Goal: Task Accomplishment & Management: Complete application form

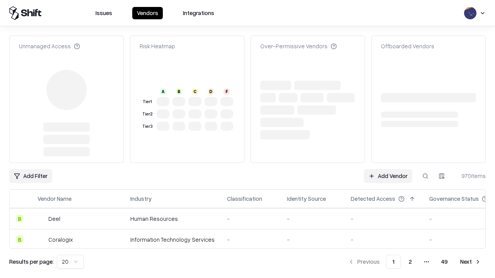
click at [388, 169] on link "Add Vendor" at bounding box center [388, 176] width 48 height 14
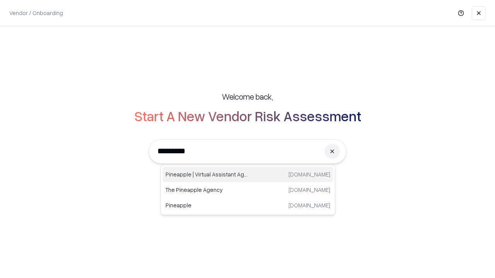
click at [248, 175] on div "Pineapple | Virtual Assistant Agency [DOMAIN_NAME]" at bounding box center [247, 174] width 171 height 15
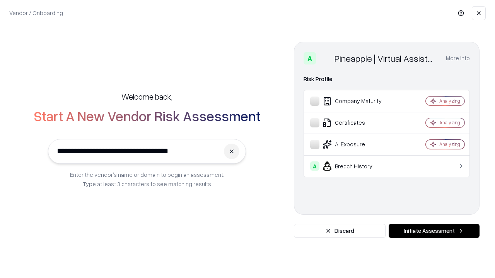
type input "**********"
click at [434, 231] on button "Initiate Assessment" at bounding box center [434, 231] width 91 height 14
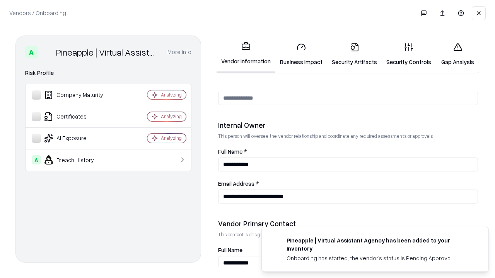
scroll to position [401, 0]
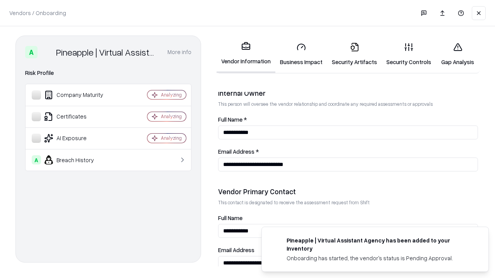
click at [354, 54] on link "Security Artifacts" at bounding box center [354, 54] width 55 height 36
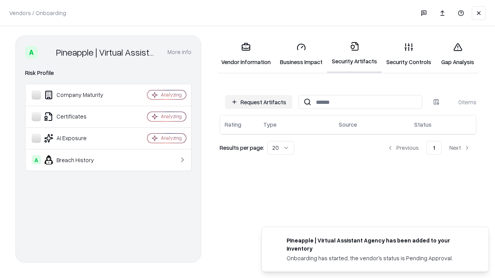
click at [259, 102] on button "Request Artifacts" at bounding box center [258, 102] width 67 height 14
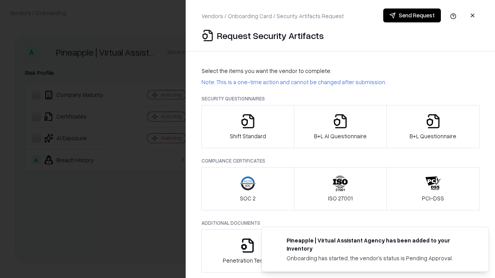
click at [433, 127] on icon "button" at bounding box center [432, 121] width 15 height 15
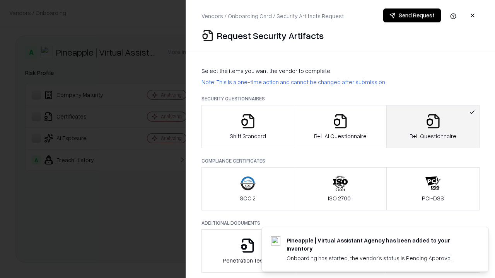
click at [340, 127] on icon "button" at bounding box center [339, 121] width 15 height 15
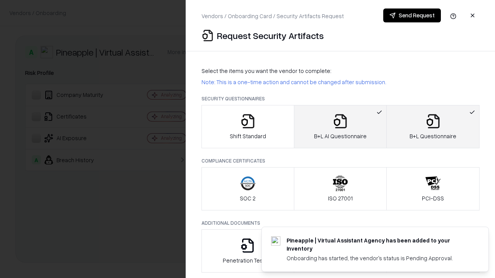
click at [412, 15] on button "Send Request" at bounding box center [412, 16] width 58 height 14
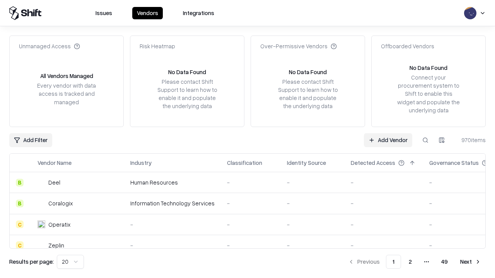
click at [425, 140] on button at bounding box center [425, 140] width 14 height 14
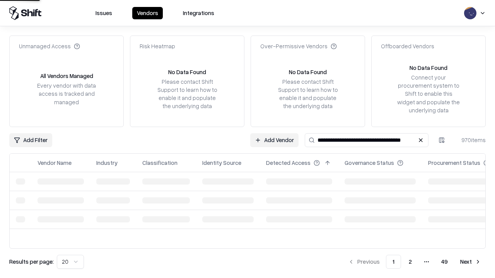
type input "**********"
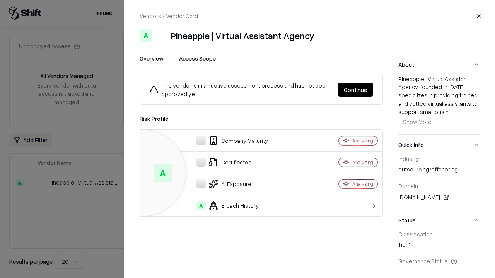
click at [355, 90] on button "Continue" at bounding box center [355, 90] width 36 height 14
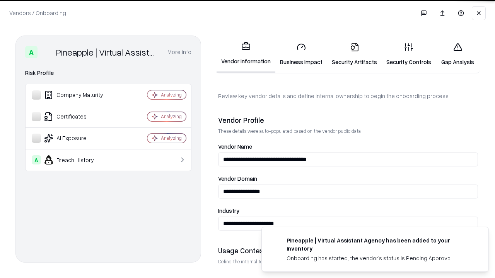
click at [354, 54] on link "Security Artifacts" at bounding box center [354, 54] width 55 height 36
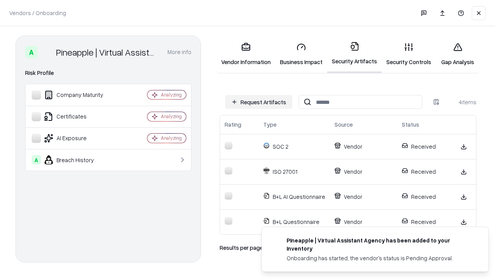
click at [457, 54] on link "Gap Analysis" at bounding box center [458, 54] width 44 height 36
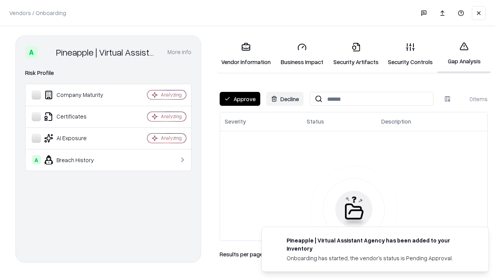
click at [240, 99] on button "Approve" at bounding box center [240, 99] width 41 height 14
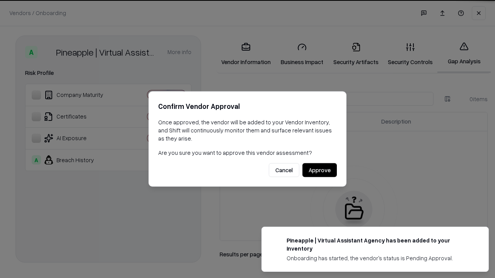
click at [319, 170] on button "Approve" at bounding box center [319, 171] width 34 height 14
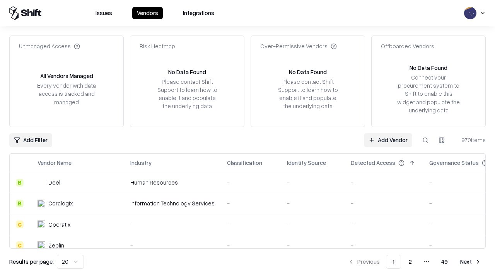
type input "**********"
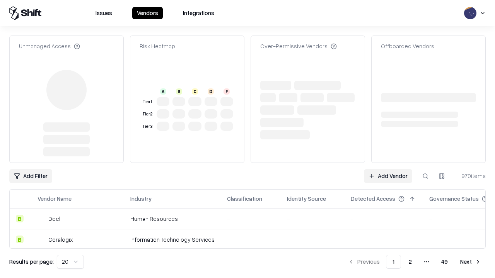
click at [388, 169] on link "Add Vendor" at bounding box center [388, 176] width 48 height 14
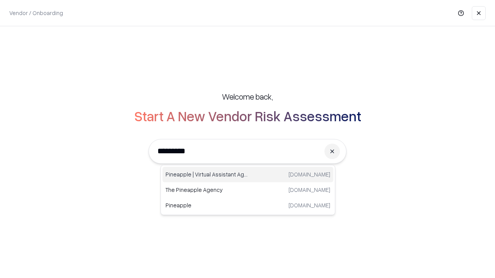
click at [248, 175] on div "Pineapple | Virtual Assistant Agency [DOMAIN_NAME]" at bounding box center [247, 174] width 171 height 15
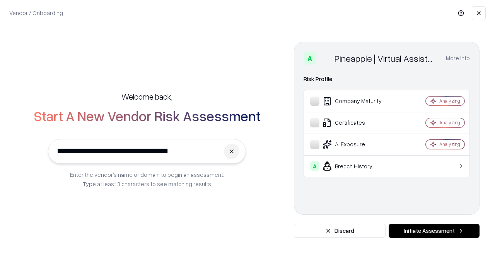
type input "**********"
click at [434, 231] on button "Initiate Assessment" at bounding box center [434, 231] width 91 height 14
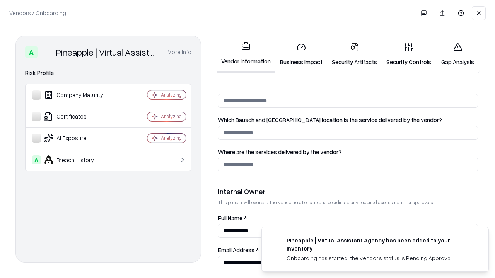
scroll to position [401, 0]
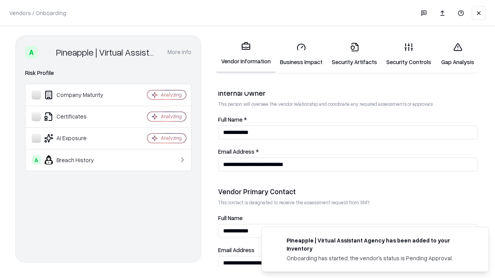
click at [457, 54] on link "Gap Analysis" at bounding box center [458, 54] width 44 height 36
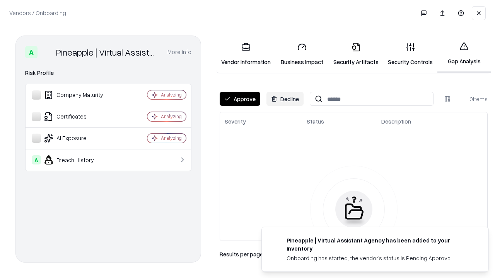
click at [240, 99] on button "Approve" at bounding box center [240, 99] width 41 height 14
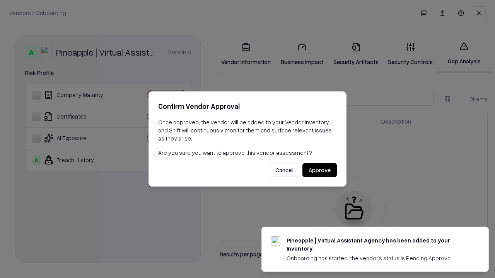
click at [319, 170] on button "Approve" at bounding box center [319, 171] width 34 height 14
